Goal: Check status: Check status

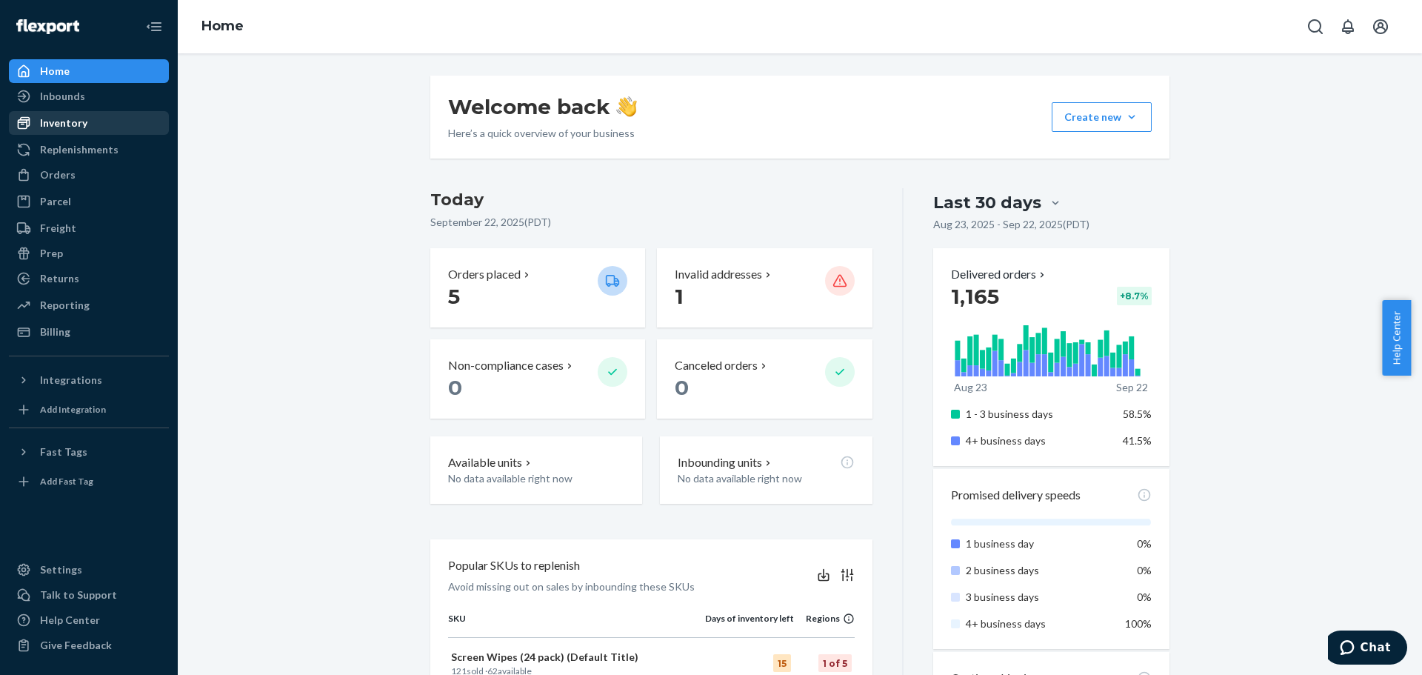
click at [55, 128] on div "Inventory" at bounding box center [63, 123] width 47 height 15
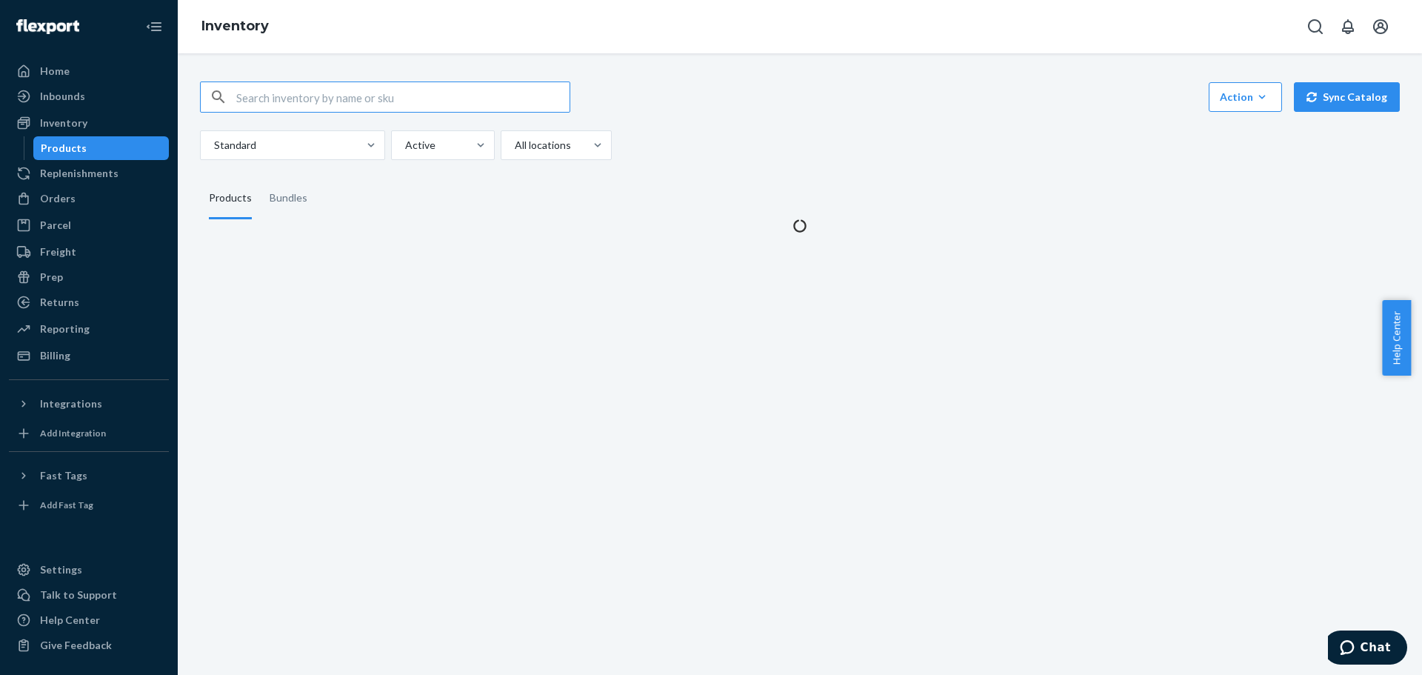
click at [453, 98] on input "text" at bounding box center [402, 97] width 333 height 30
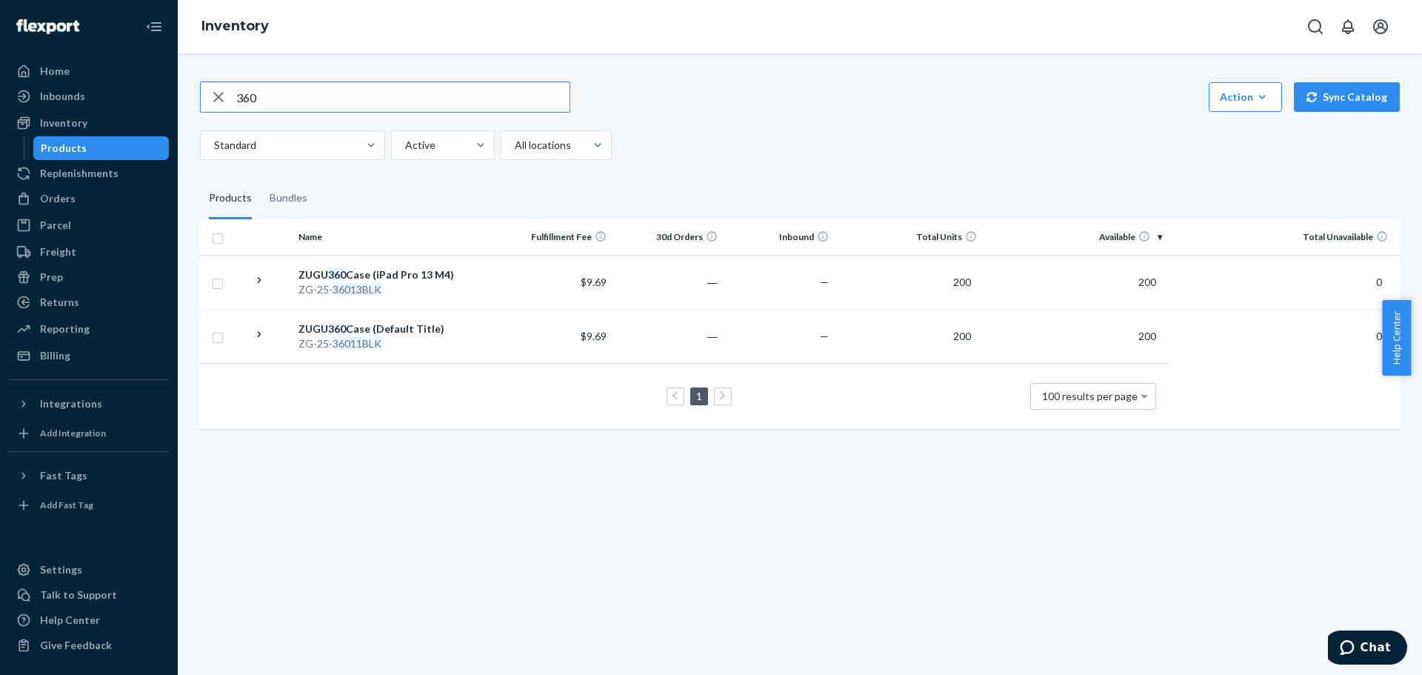
drag, startPoint x: 368, startPoint y: 98, endPoint x: 227, endPoint y: 96, distance: 140.7
click at [227, 96] on div "360" at bounding box center [385, 97] width 369 height 30
type input "e"
drag, startPoint x: 278, startPoint y: 101, endPoint x: 227, endPoint y: 93, distance: 50.9
click at [227, 93] on div "wipes" at bounding box center [385, 97] width 369 height 30
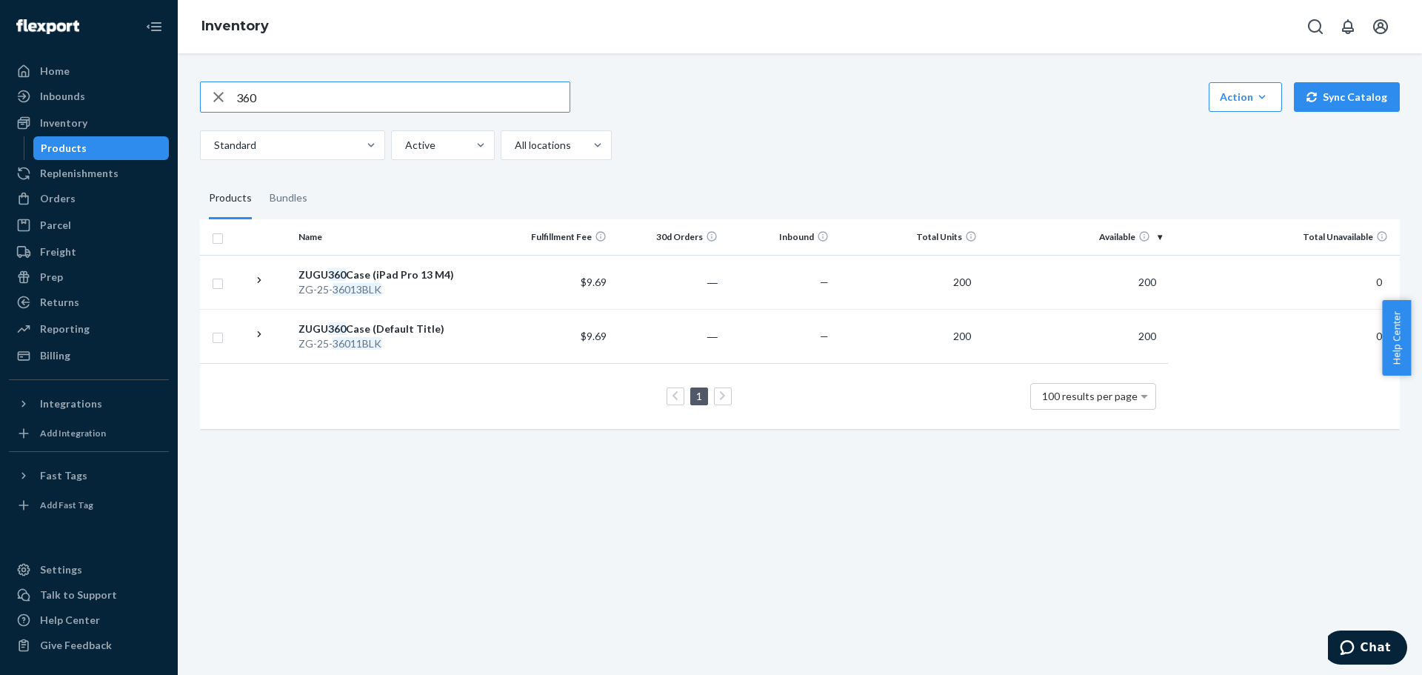
drag, startPoint x: 268, startPoint y: 91, endPoint x: 238, endPoint y: 90, distance: 29.7
click at [238, 90] on input "360" at bounding box center [402, 97] width 333 height 30
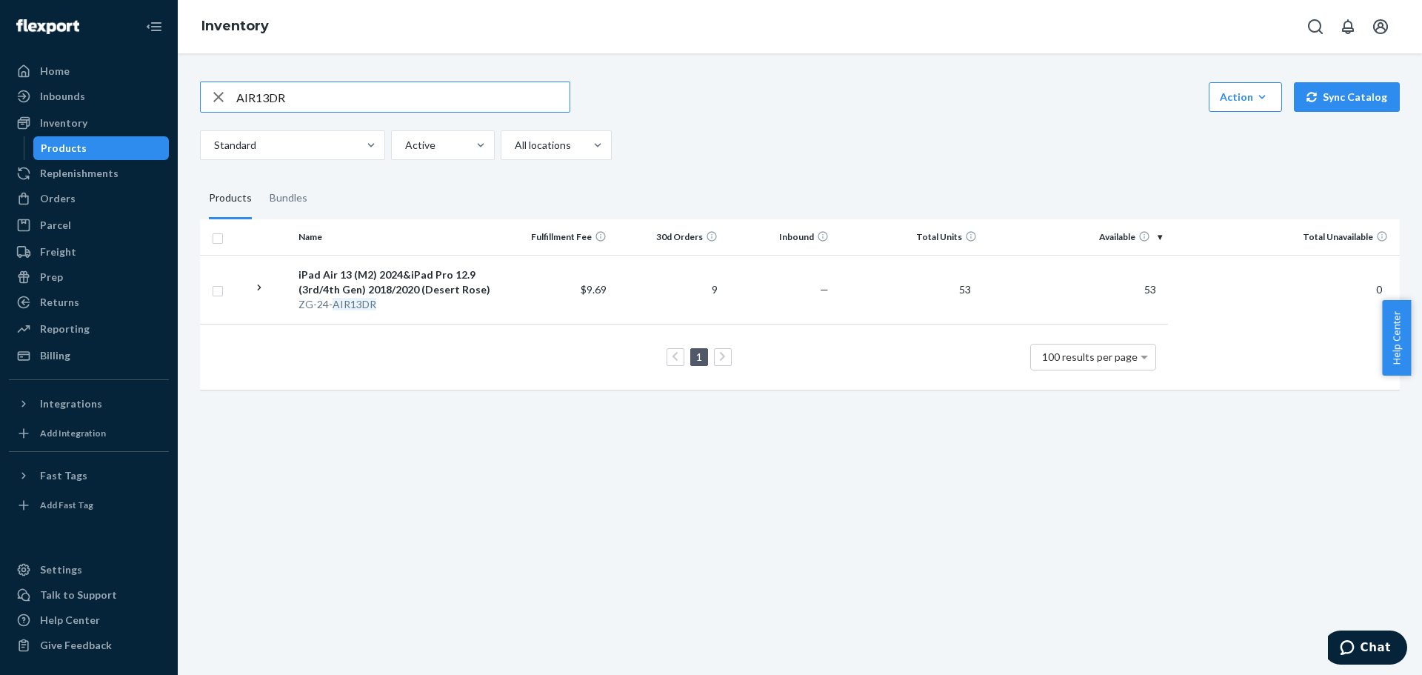
click at [295, 98] on input "AIR13DR" at bounding box center [402, 97] width 333 height 30
type input "AIR13P"
